Goal: Task Accomplishment & Management: Use online tool/utility

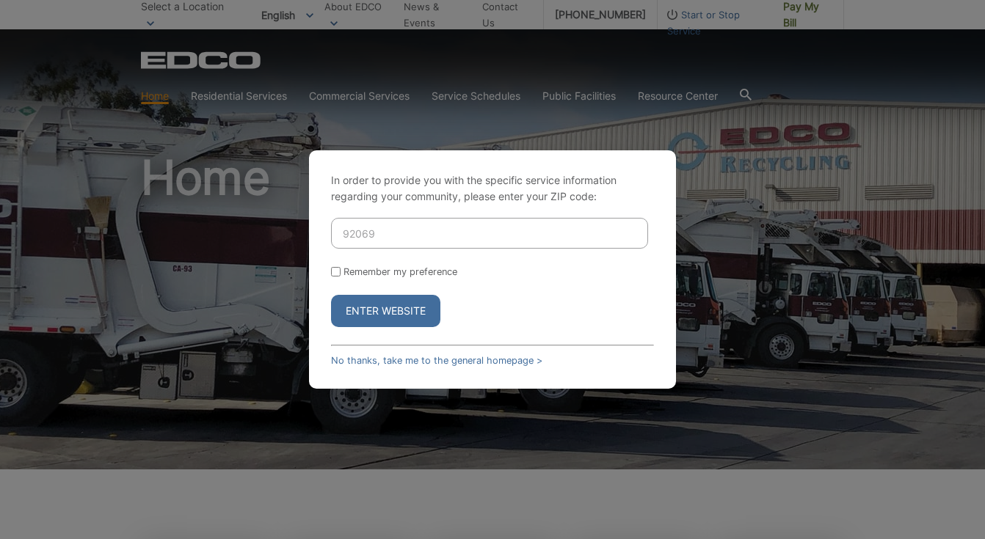
type input "92069"
click at [331, 295] on button "Enter Website" at bounding box center [385, 311] width 109 height 32
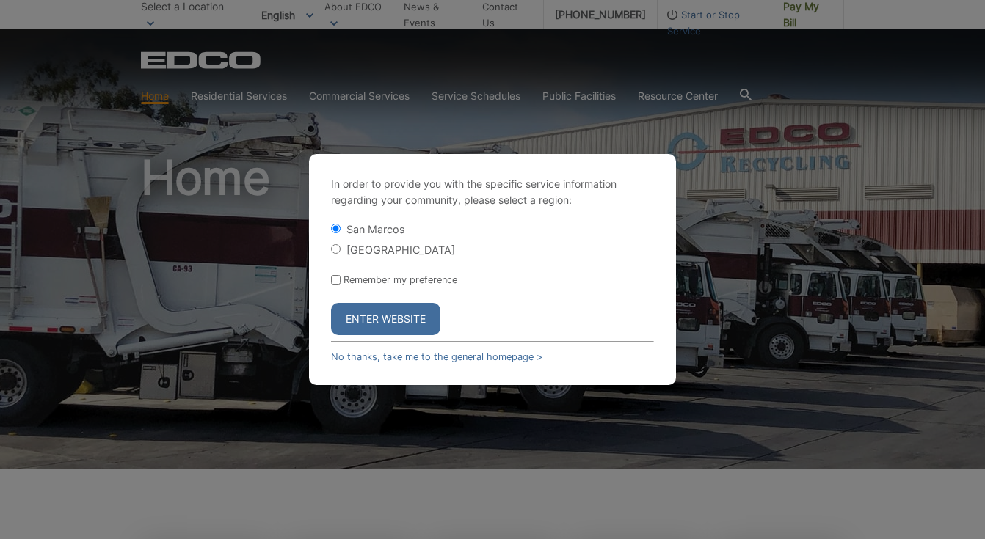
click at [385, 319] on button "Enter Website" at bounding box center [385, 319] width 109 height 32
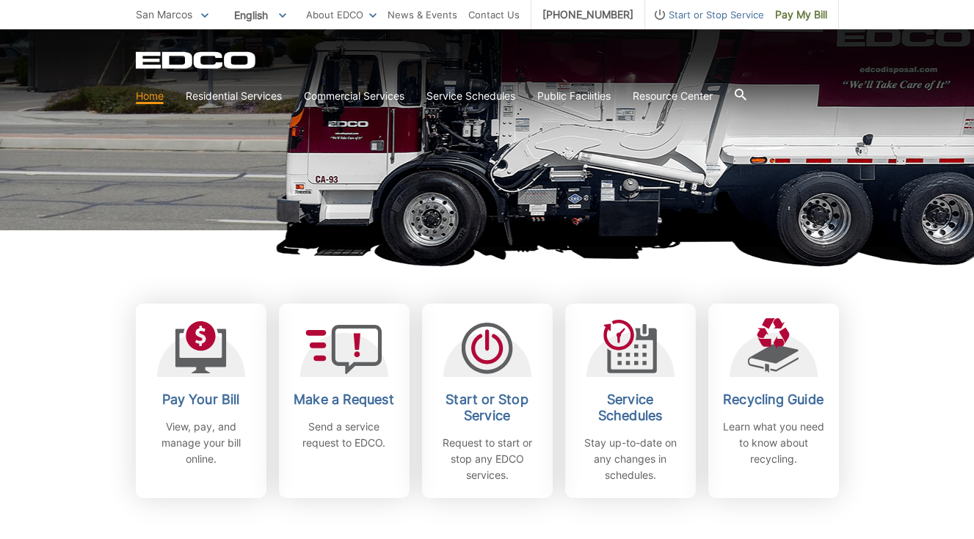
scroll to position [294, 0]
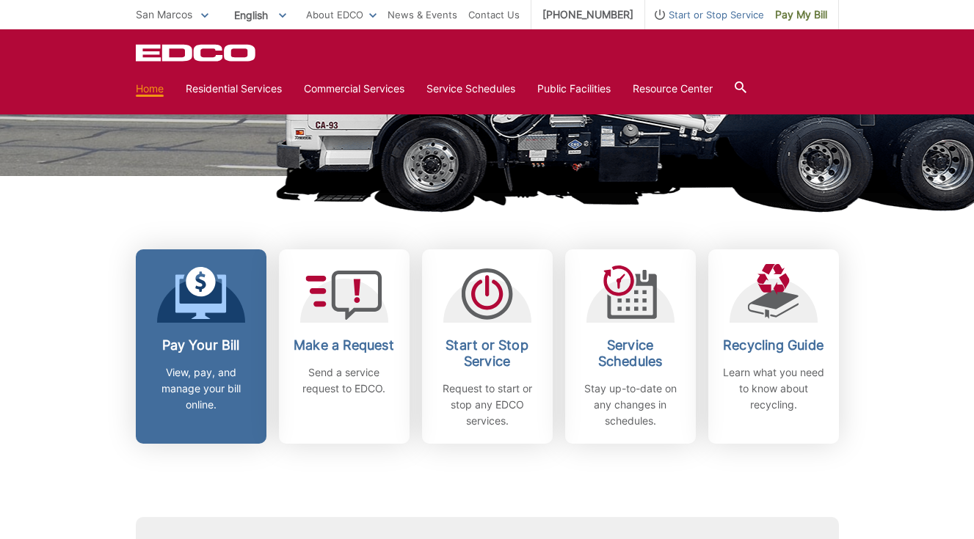
click at [178, 347] on h2 "Pay Your Bill" at bounding box center [201, 346] width 109 height 16
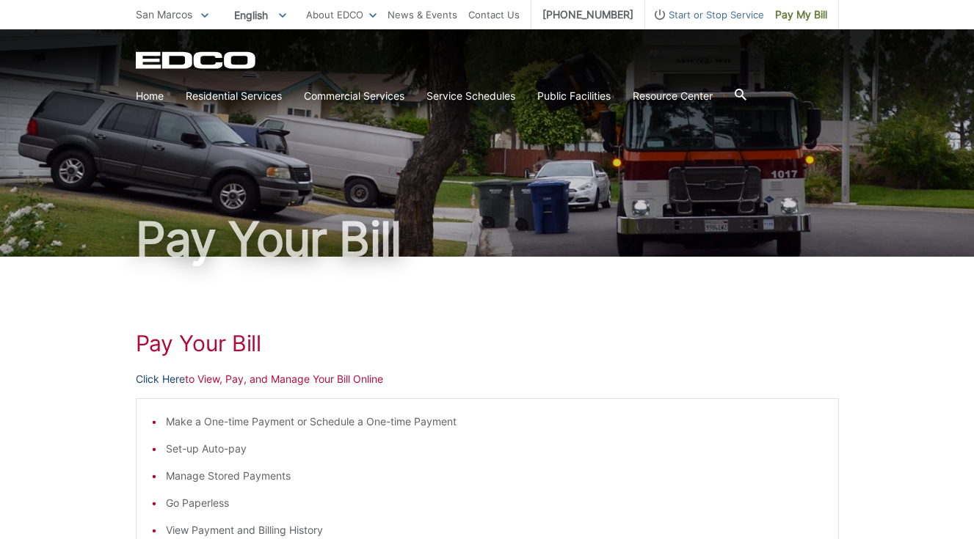
click at [182, 380] on link "Click Here" at bounding box center [160, 379] width 49 height 16
